Goal: Go to known website: Access a specific website the user already knows

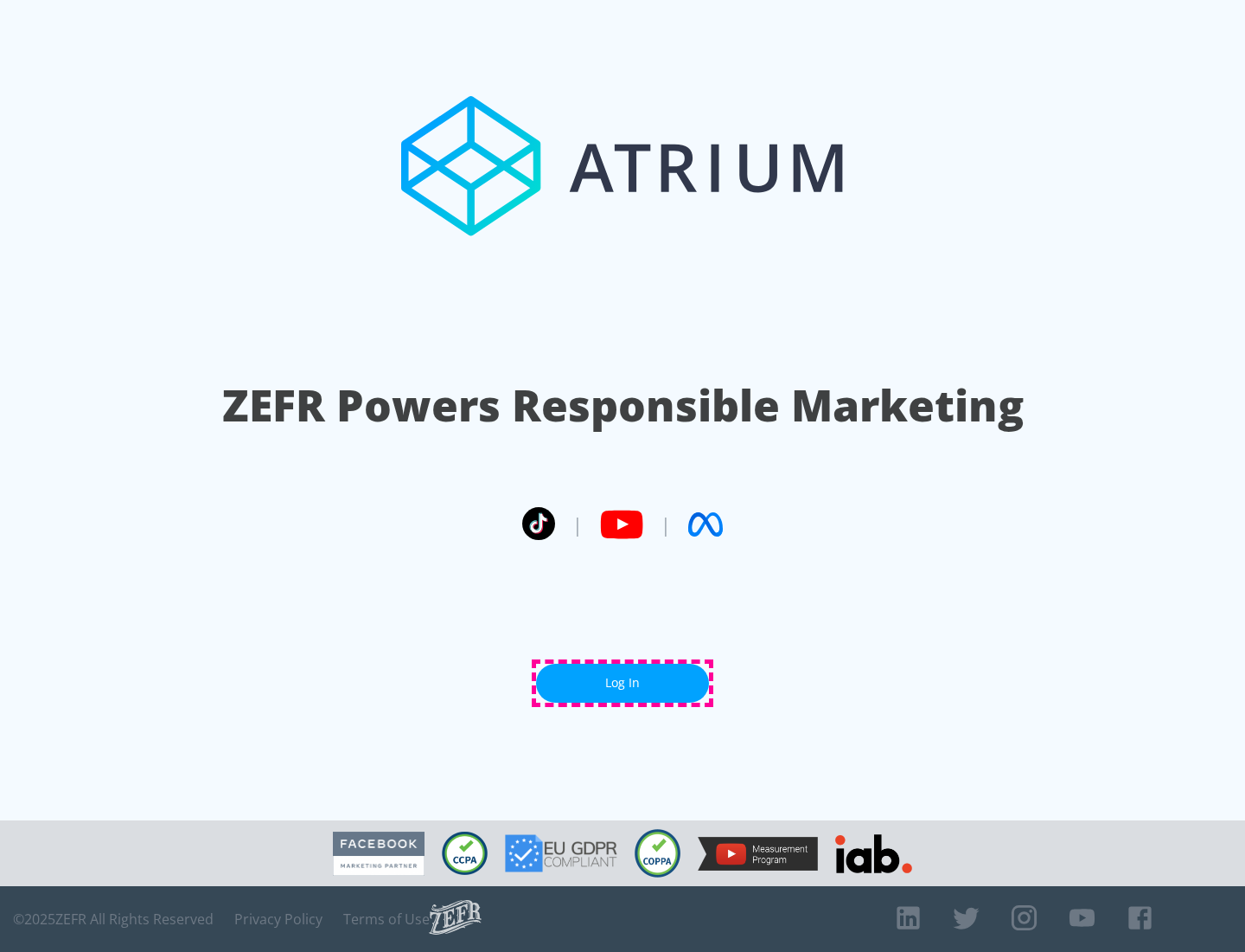
click at [622, 682] on link "Log In" at bounding box center [622, 683] width 173 height 39
